Goal: Task Accomplishment & Management: Complete application form

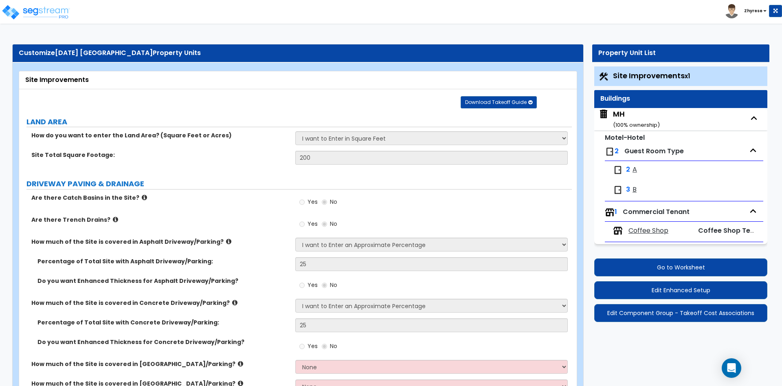
select select "2"
select select "1"
click at [655, 326] on div "Property Unit List Site Improvements x1 Buildings MH ( 100 % ownership) Motel-H…" at bounding box center [678, 186] width 196 height 285
click at [670, 293] on button "Edit Enhanced Setup" at bounding box center [680, 290] width 173 height 18
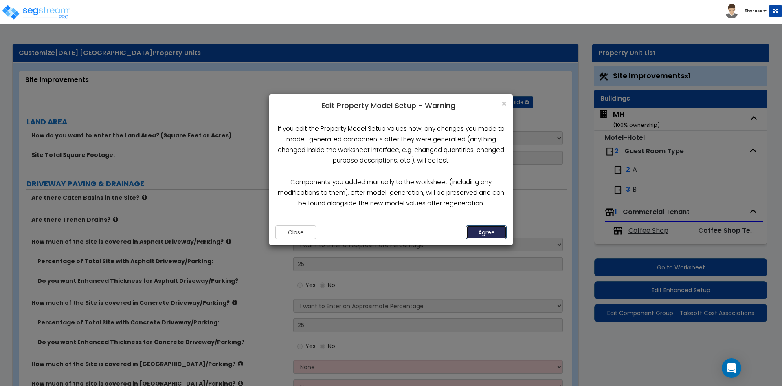
click at [487, 233] on button "Agree" at bounding box center [486, 232] width 41 height 14
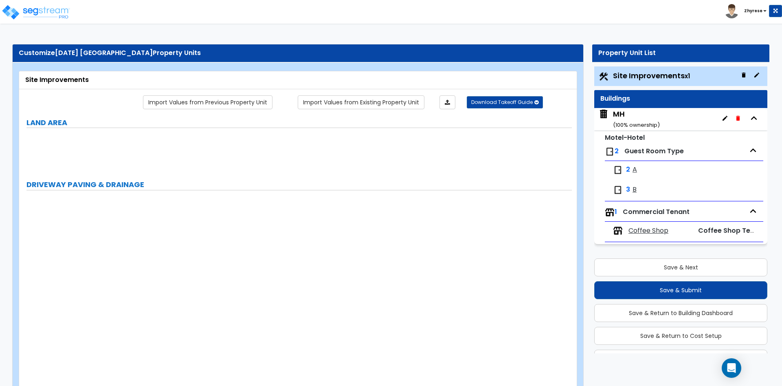
select select "2"
select select "1"
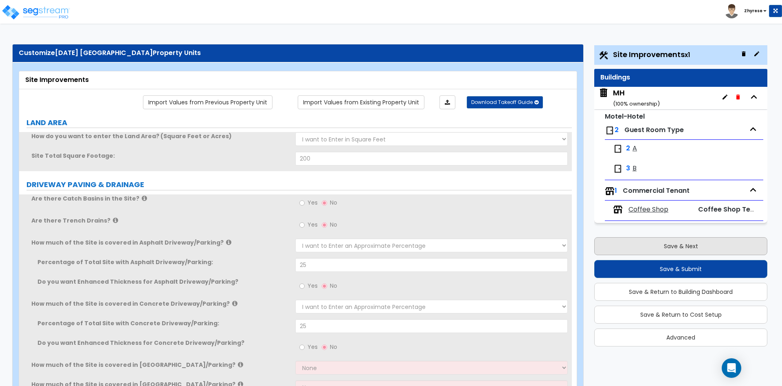
scroll to position [22, 0]
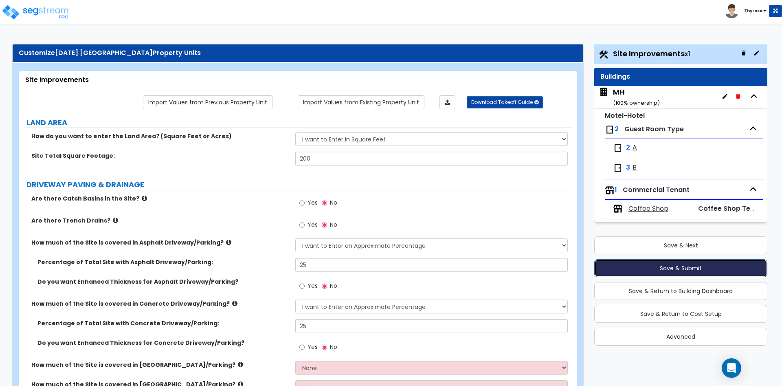
click at [671, 270] on button "Save & Submit" at bounding box center [680, 268] width 173 height 18
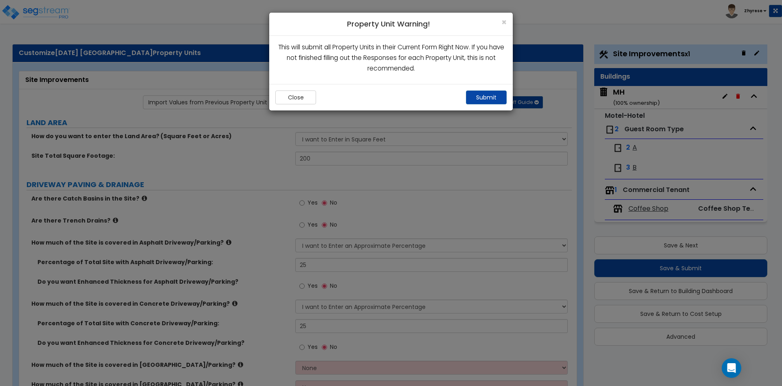
click at [493, 86] on div "Close Submit" at bounding box center [391, 97] width 244 height 26
click at [494, 97] on button "Submit" at bounding box center [486, 97] width 41 height 14
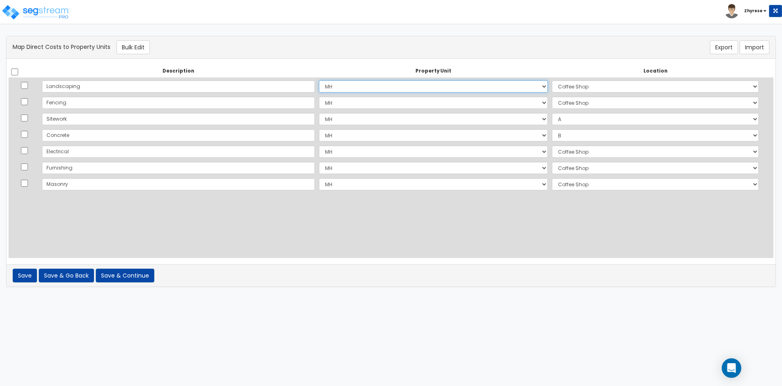
select select
click option "Select" at bounding box center [0, 0] width 0 height 0
select select
click at [319, 97] on select "Select MH Site Improvements Add Additional Property Unit" at bounding box center [433, 103] width 229 height 12
select select
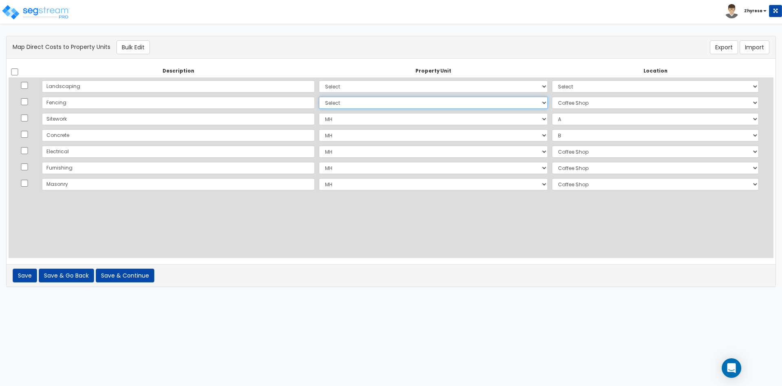
click option "Select" at bounding box center [0, 0] width 0 height 0
select select
click at [726, 46] on button "Export" at bounding box center [724, 47] width 28 height 14
click at [18, 295] on html "Toggle navigation Zhyrese x" at bounding box center [391, 147] width 782 height 295
